Goal: Task Accomplishment & Management: Manage account settings

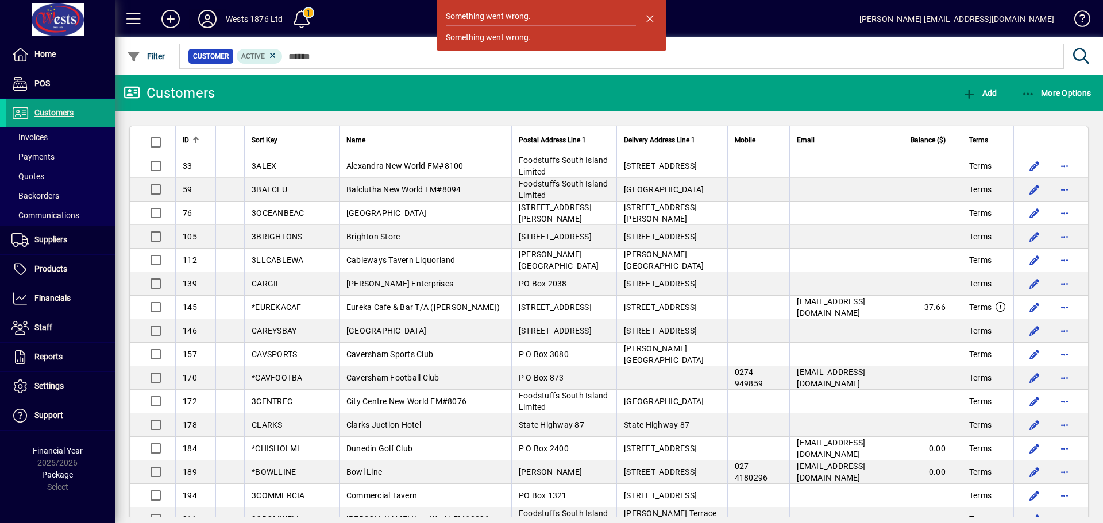
click at [210, 18] on icon at bounding box center [207, 19] width 23 height 18
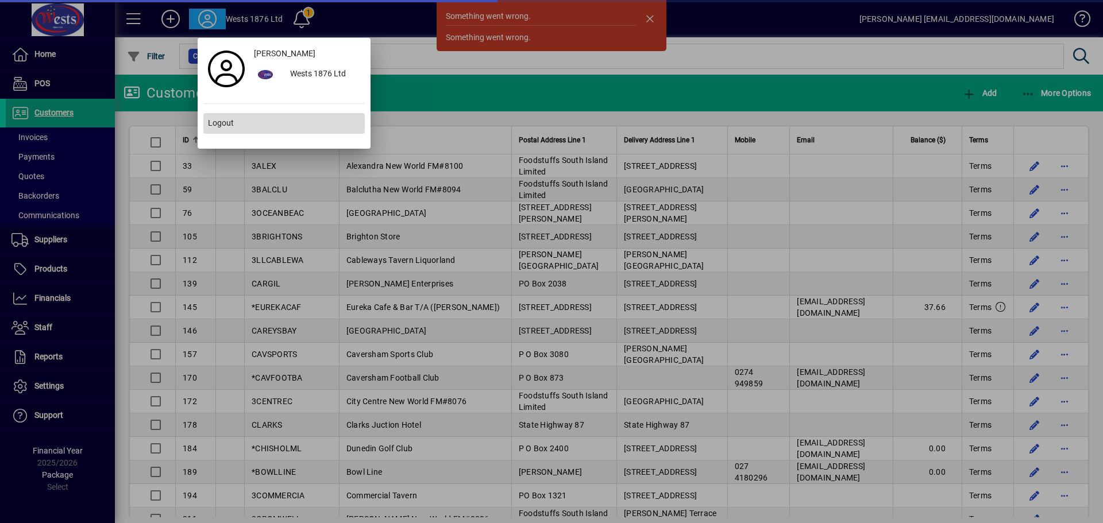
click at [207, 128] on span at bounding box center [283, 124] width 161 height 28
